Goal: Check status: Check status

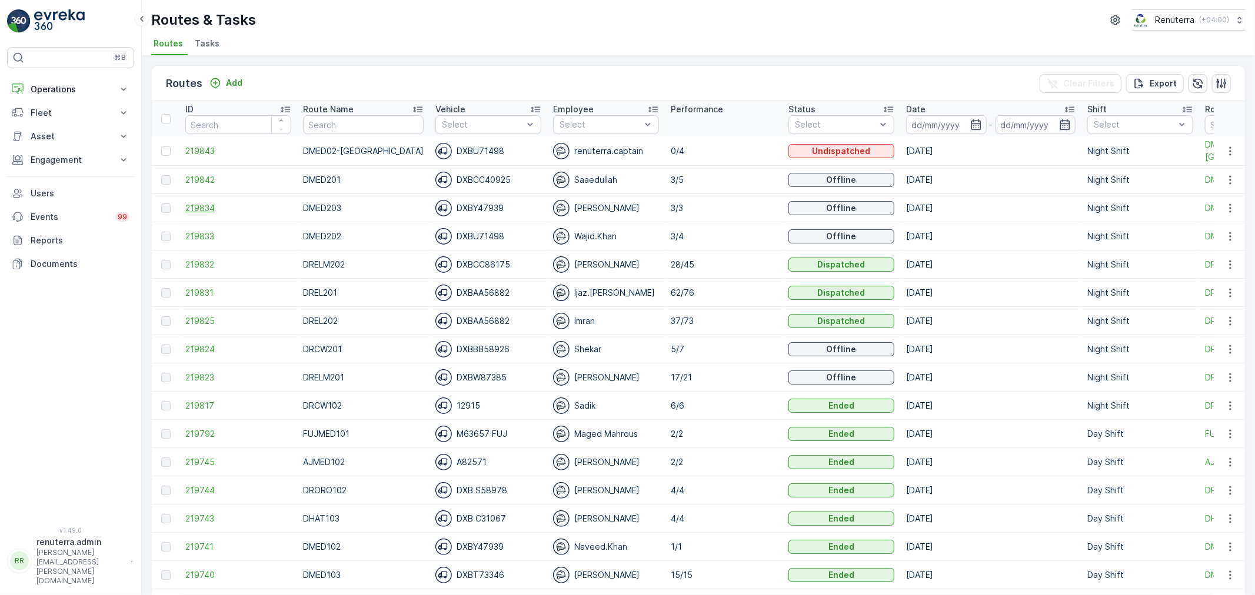
click at [201, 202] on span "219834" at bounding box center [238, 208] width 106 height 12
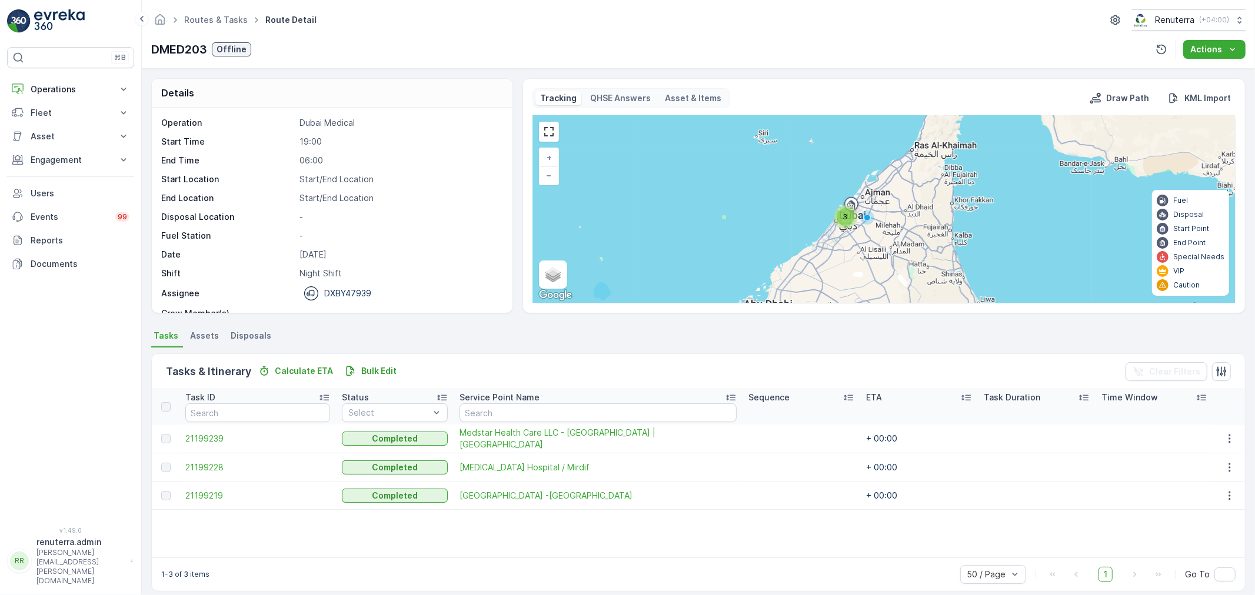
click at [211, 458] on td "21199228" at bounding box center [257, 468] width 156 height 28
click at [215, 467] on span "21199228" at bounding box center [257, 468] width 145 height 12
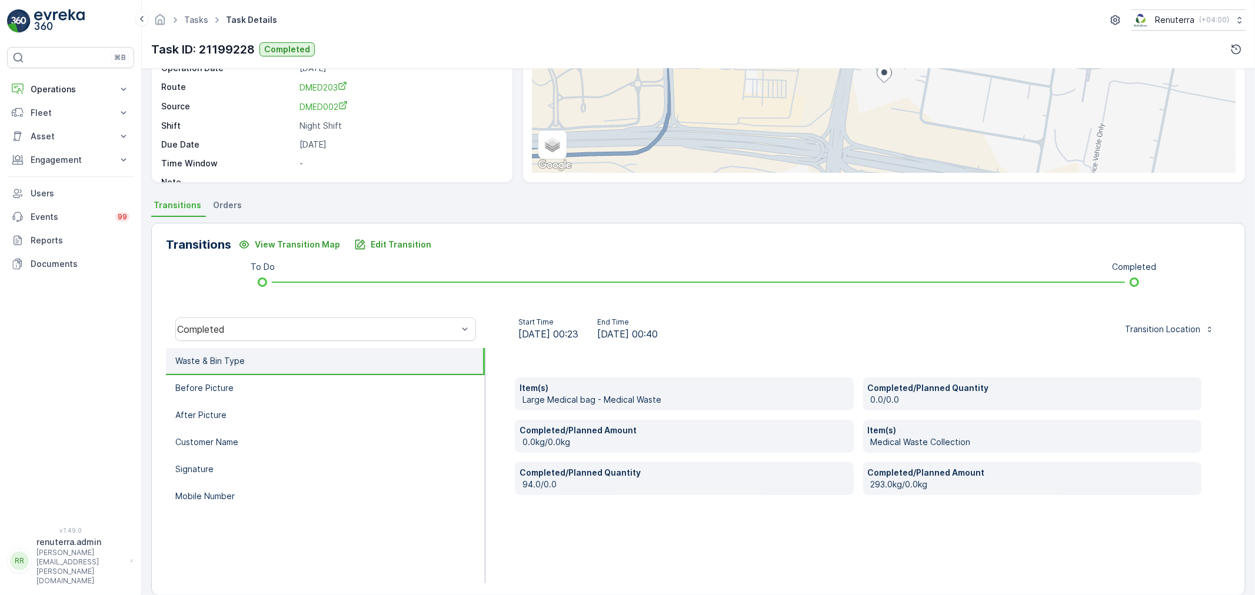
scroll to position [65, 0]
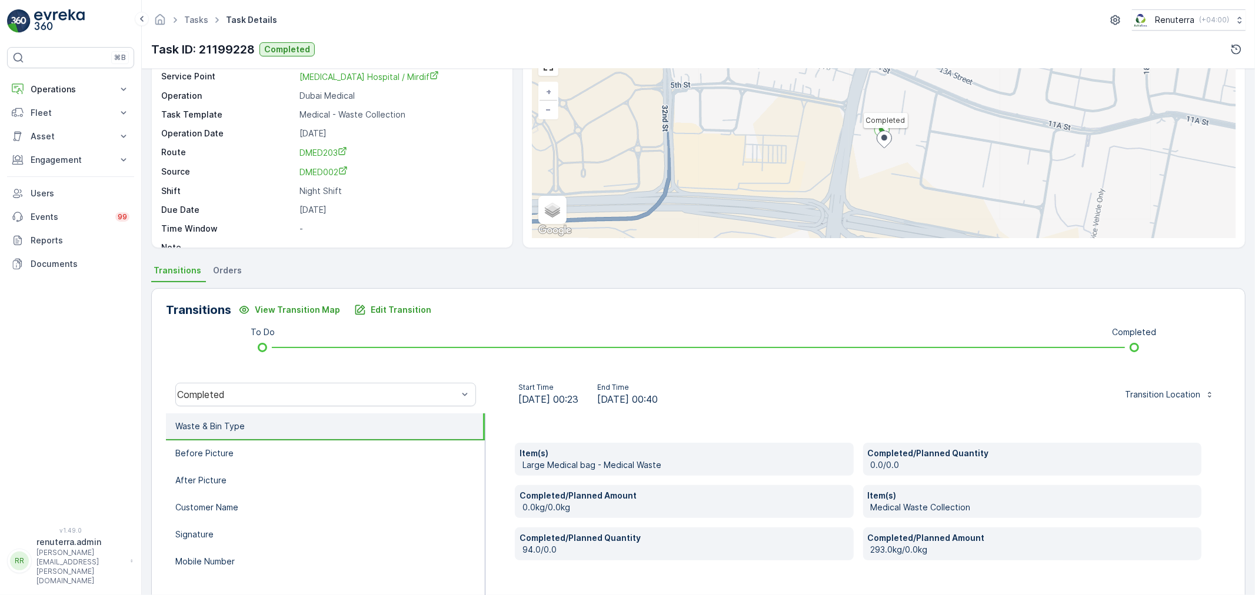
click at [607, 422] on div "Item(s) Large Medical bag - Medical Waste Completed/Planned Quantity 0.0/0.0 Co…" at bounding box center [857, 531] width 745 height 235
